Goal: Transaction & Acquisition: Purchase product/service

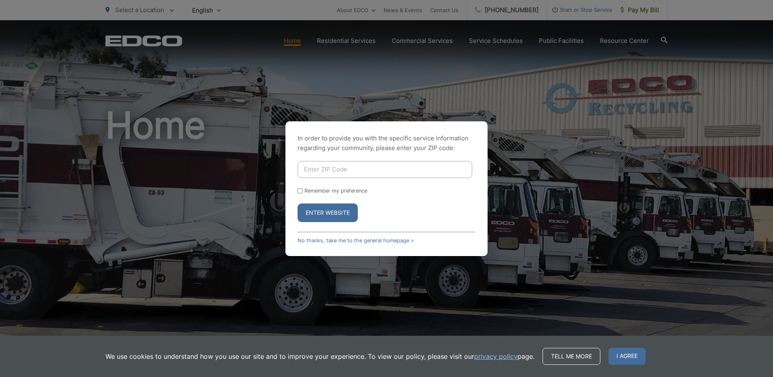
click at [328, 175] on input "Enter ZIP Code" at bounding box center [385, 169] width 175 height 17
click at [314, 166] on input "90" at bounding box center [385, 169] width 175 height 17
click at [298, 203] on button "Enter Website" at bounding box center [328, 212] width 60 height 19
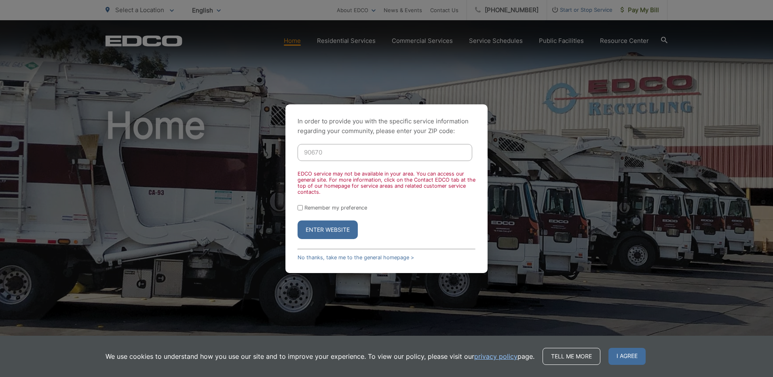
drag, startPoint x: 342, startPoint y: 150, endPoint x: 261, endPoint y: 148, distance: 81.3
click at [261, 148] on div "In order to provide you with the specific service information regarding your co…" at bounding box center [386, 188] width 773 height 377
type input "90620"
click at [298, 220] on button "Enter Website" at bounding box center [328, 229] width 60 height 19
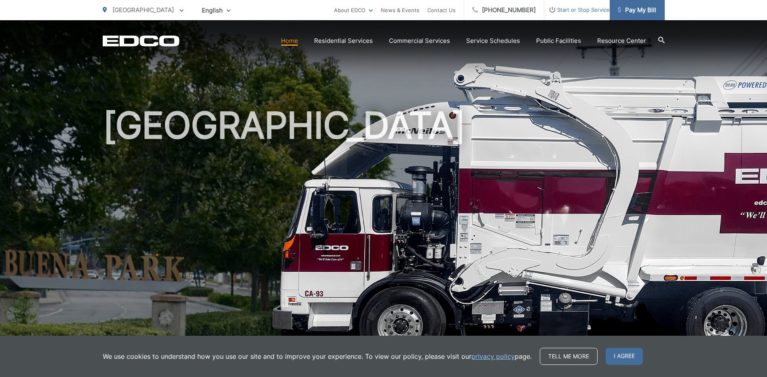
click at [645, 7] on span "Pay My Bill" at bounding box center [637, 10] width 38 height 10
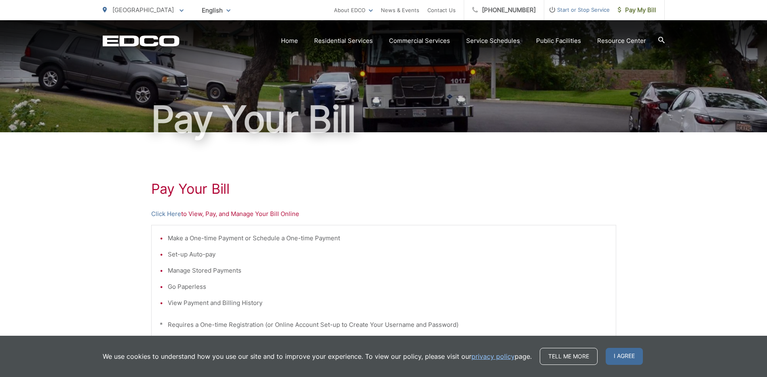
scroll to position [162, 0]
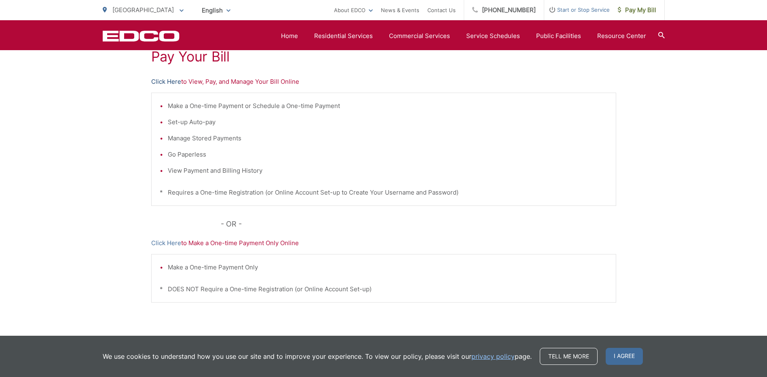
click at [166, 83] on link "Click Here" at bounding box center [166, 82] width 30 height 10
click at [174, 245] on link "Click Here" at bounding box center [166, 243] width 30 height 10
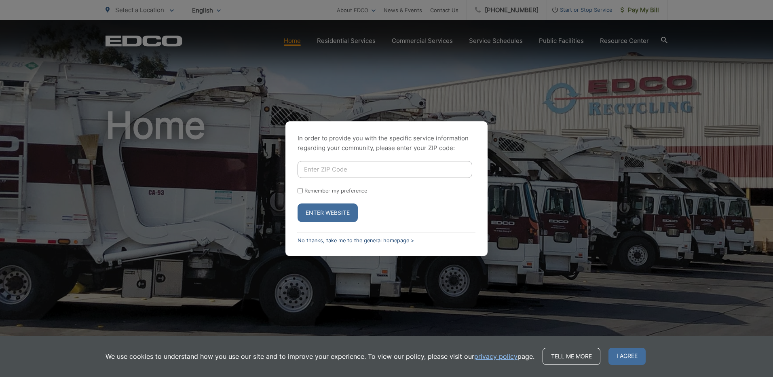
click at [331, 244] on div "In order to provide you with the specific service information regarding your co…" at bounding box center [387, 188] width 202 height 135
click at [339, 241] on link "No thanks, take me to the general homepage >" at bounding box center [356, 240] width 117 height 6
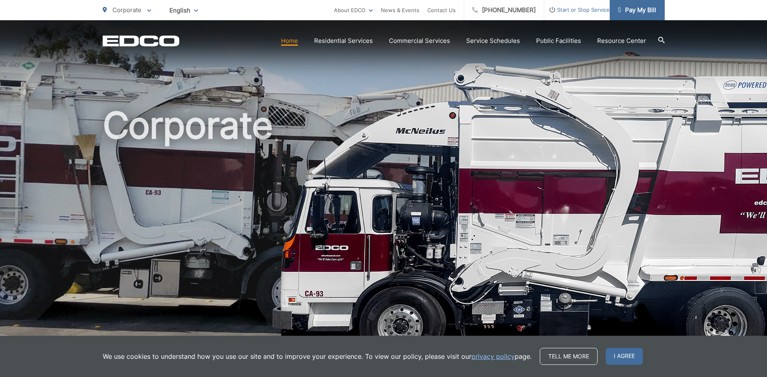
click at [646, 13] on span "Pay My Bill" at bounding box center [637, 10] width 38 height 10
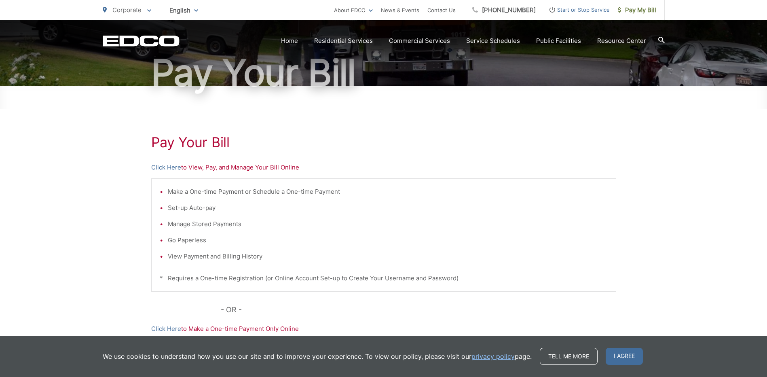
scroll to position [81, 0]
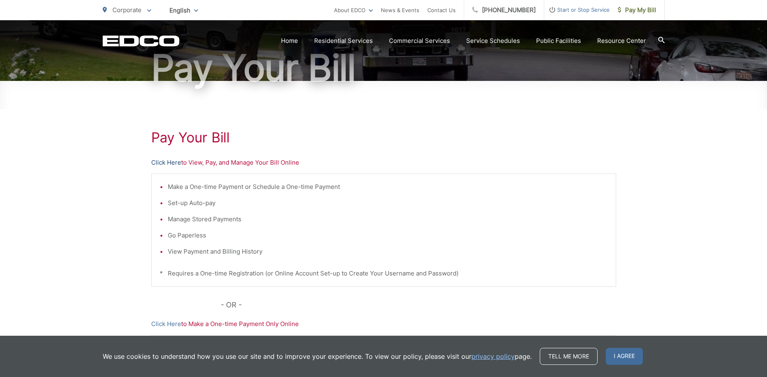
click at [176, 161] on link "Click Here" at bounding box center [166, 163] width 30 height 10
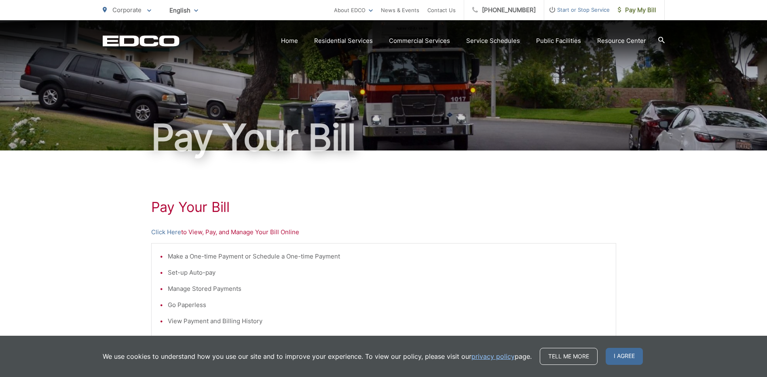
scroll to position [0, 0]
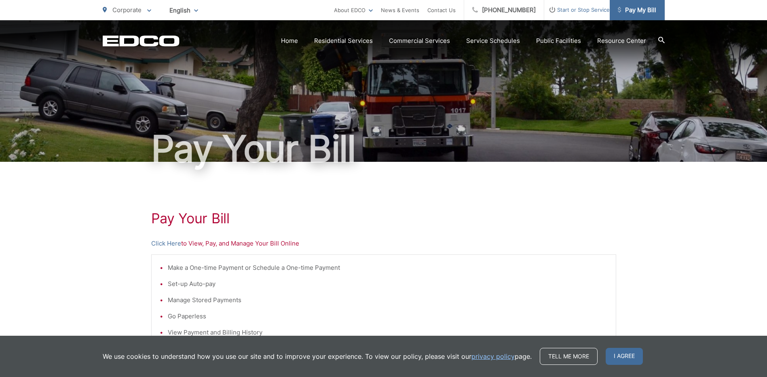
click at [646, 11] on span "Pay My Bill" at bounding box center [637, 10] width 38 height 10
